Goal: Communication & Community: Answer question/provide support

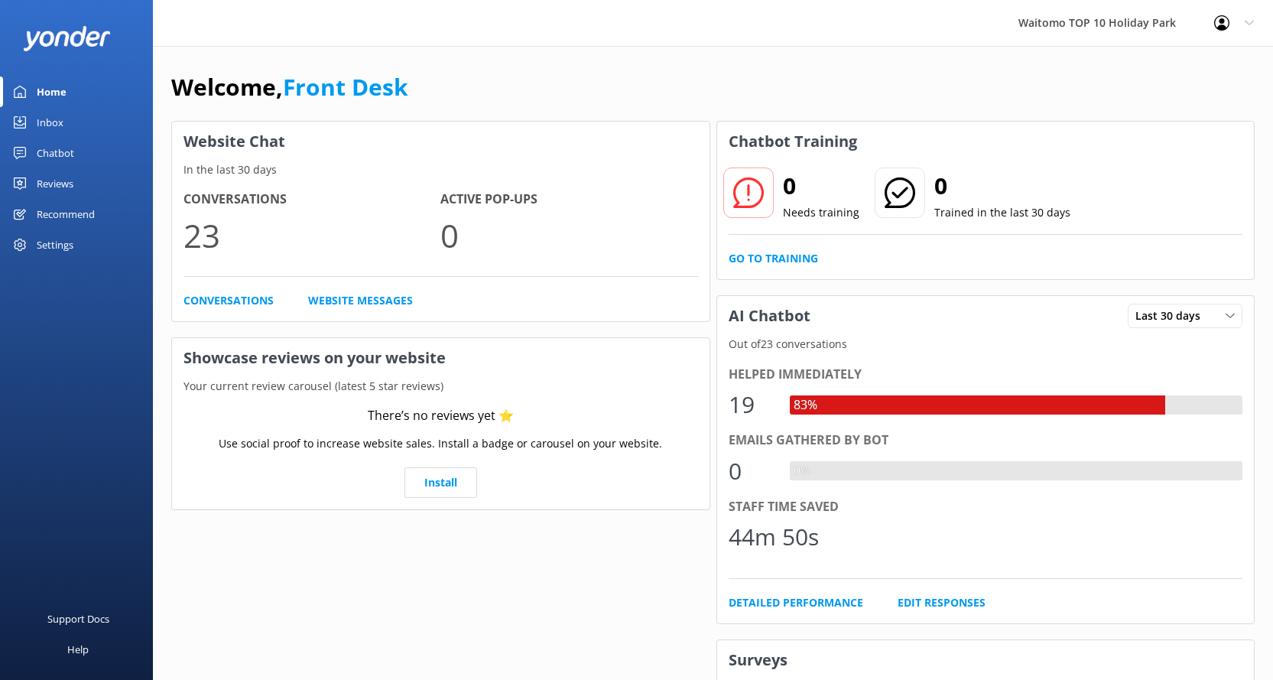
click at [63, 122] on div "Inbox" at bounding box center [50, 122] width 27 height 31
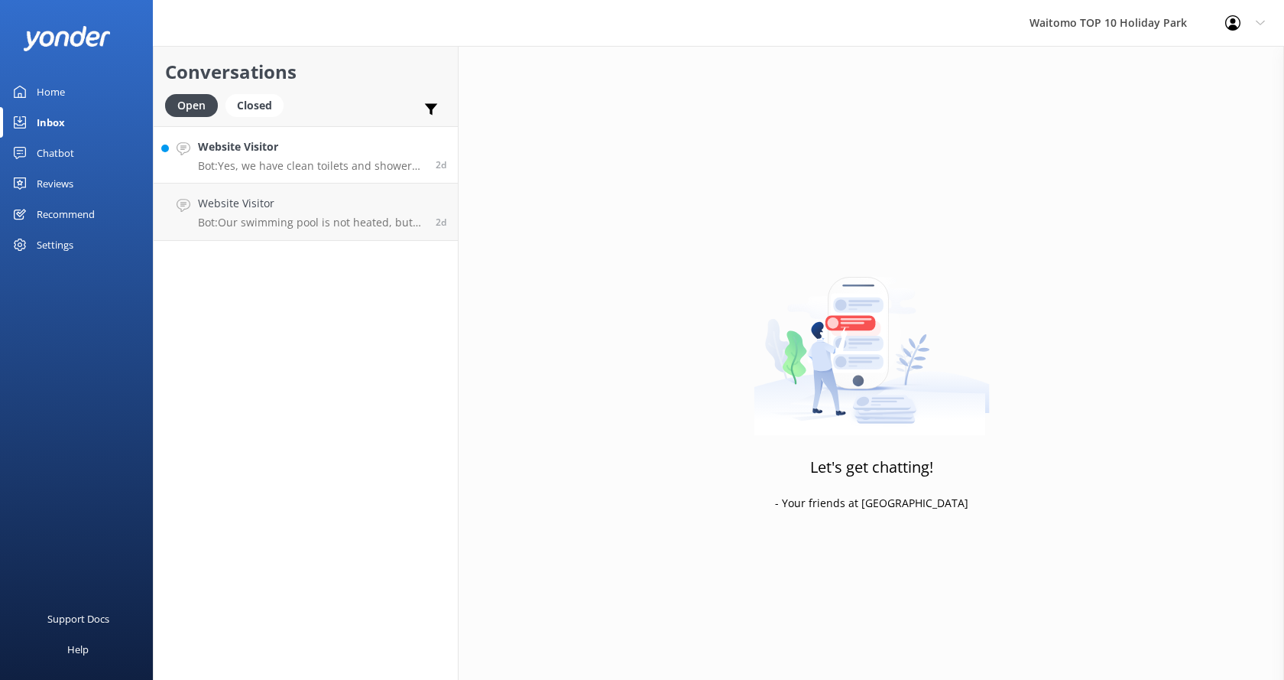
click at [315, 157] on div "Website Visitor Bot: Yes, we have clean toilets and showers available on site. …" at bounding box center [311, 154] width 226 height 33
